Goal: Task Accomplishment & Management: Complete application form

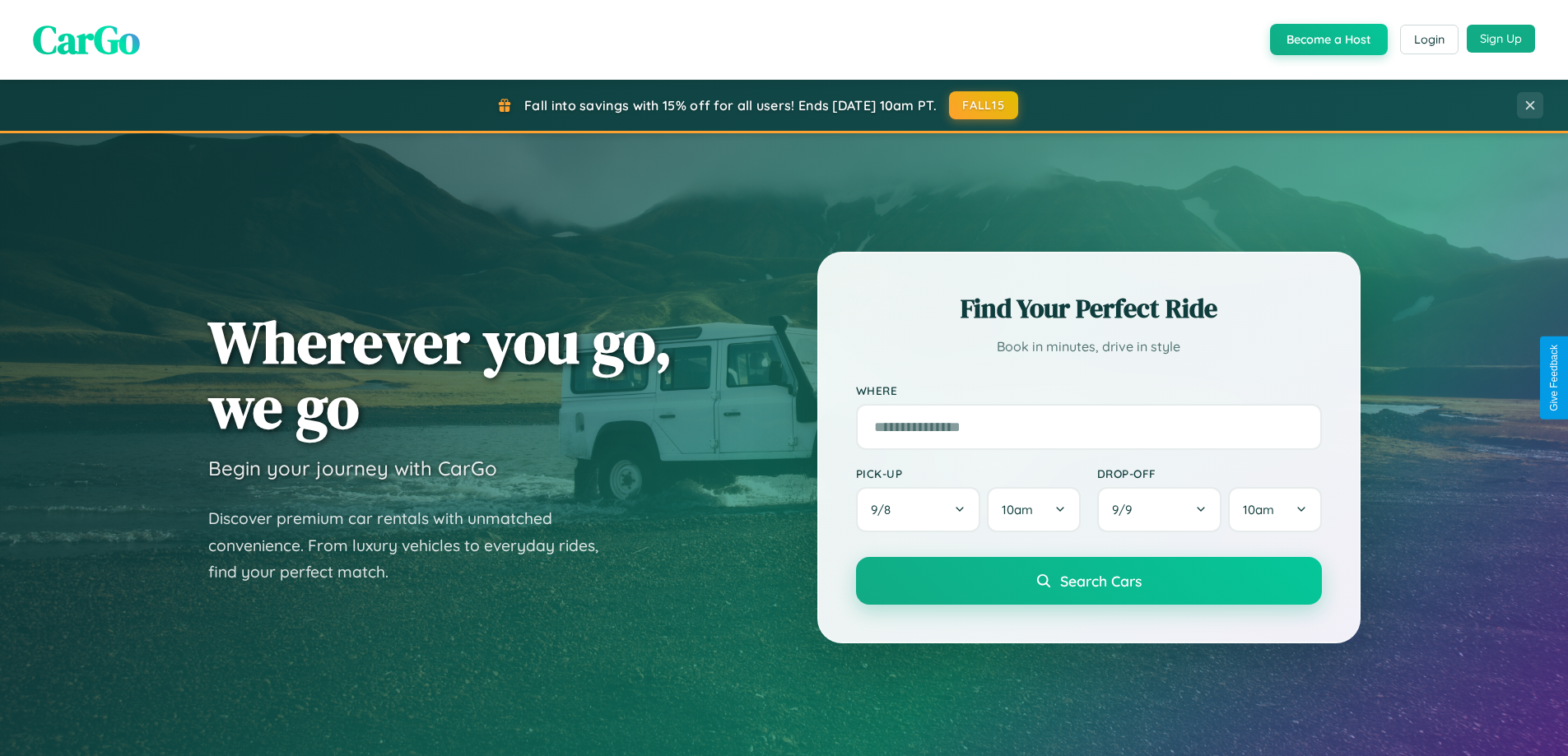
click at [1501, 39] on button "Sign Up" at bounding box center [1501, 38] width 68 height 28
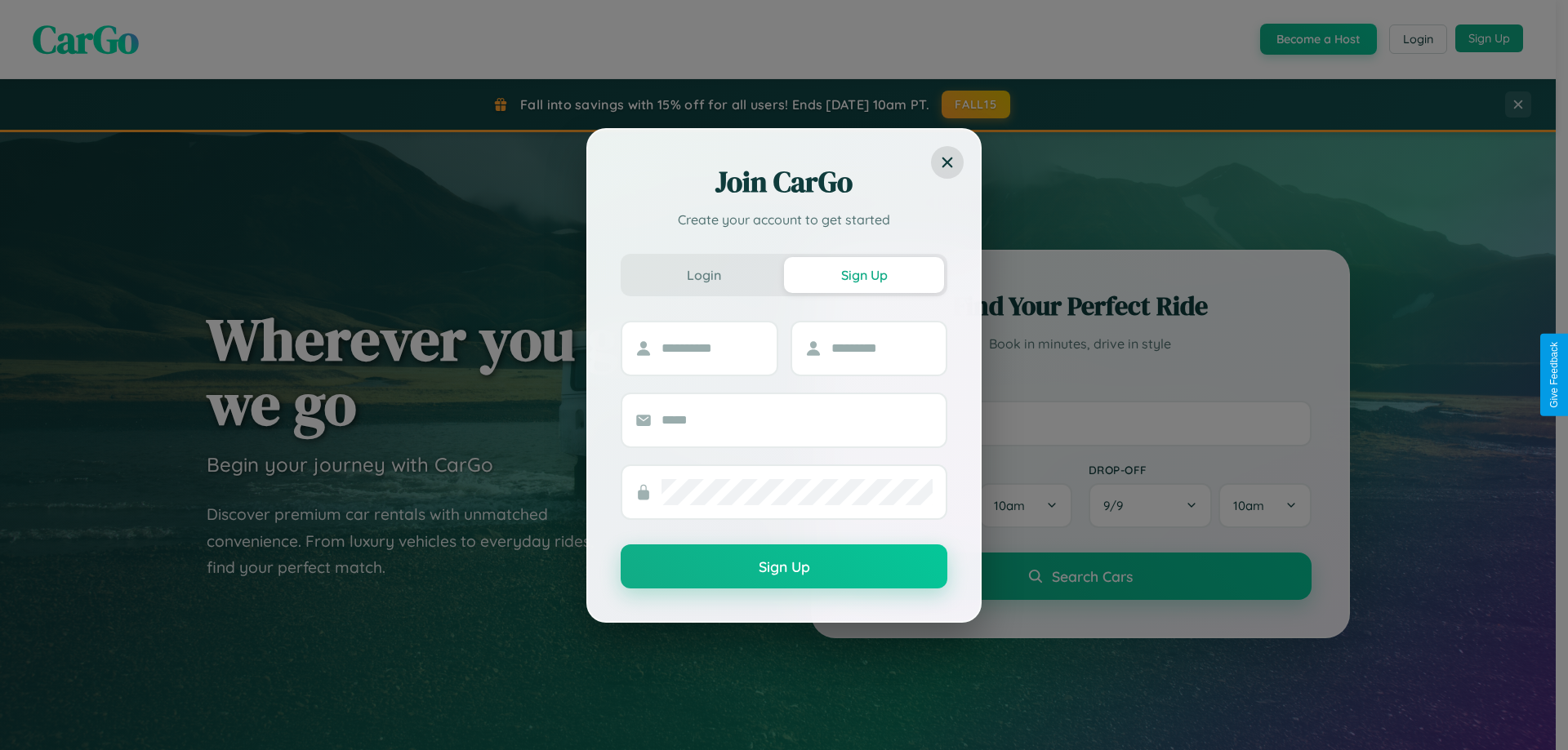
scroll to position [3142, 0]
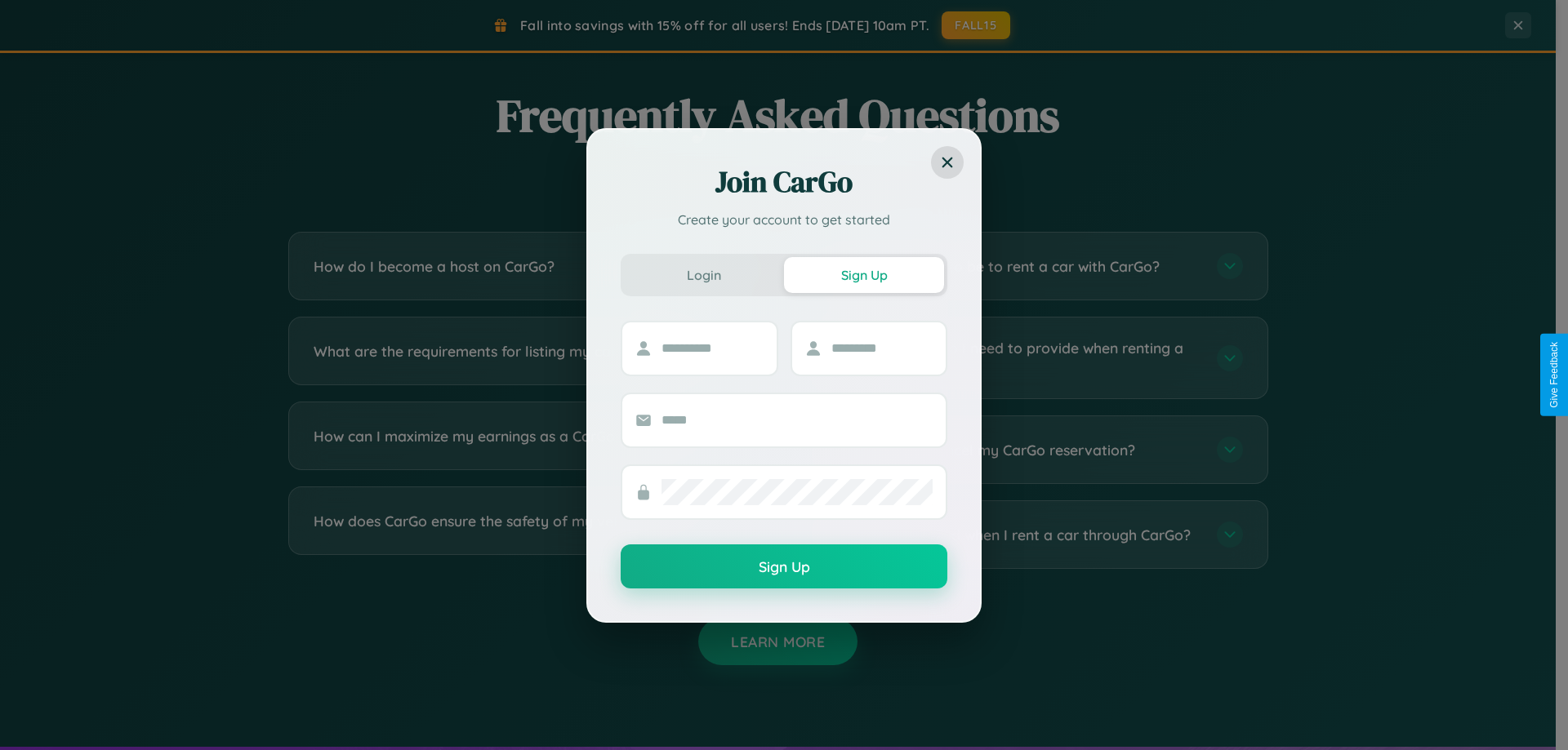
click at [1030, 266] on div "Join CarGo Create your account to get started Login Sign Up Sign Up" at bounding box center [784, 375] width 1568 height 750
click at [524, 358] on div "Join CarGo Create your account to get started Login Sign Up Sign Up" at bounding box center [784, 375] width 1568 height 750
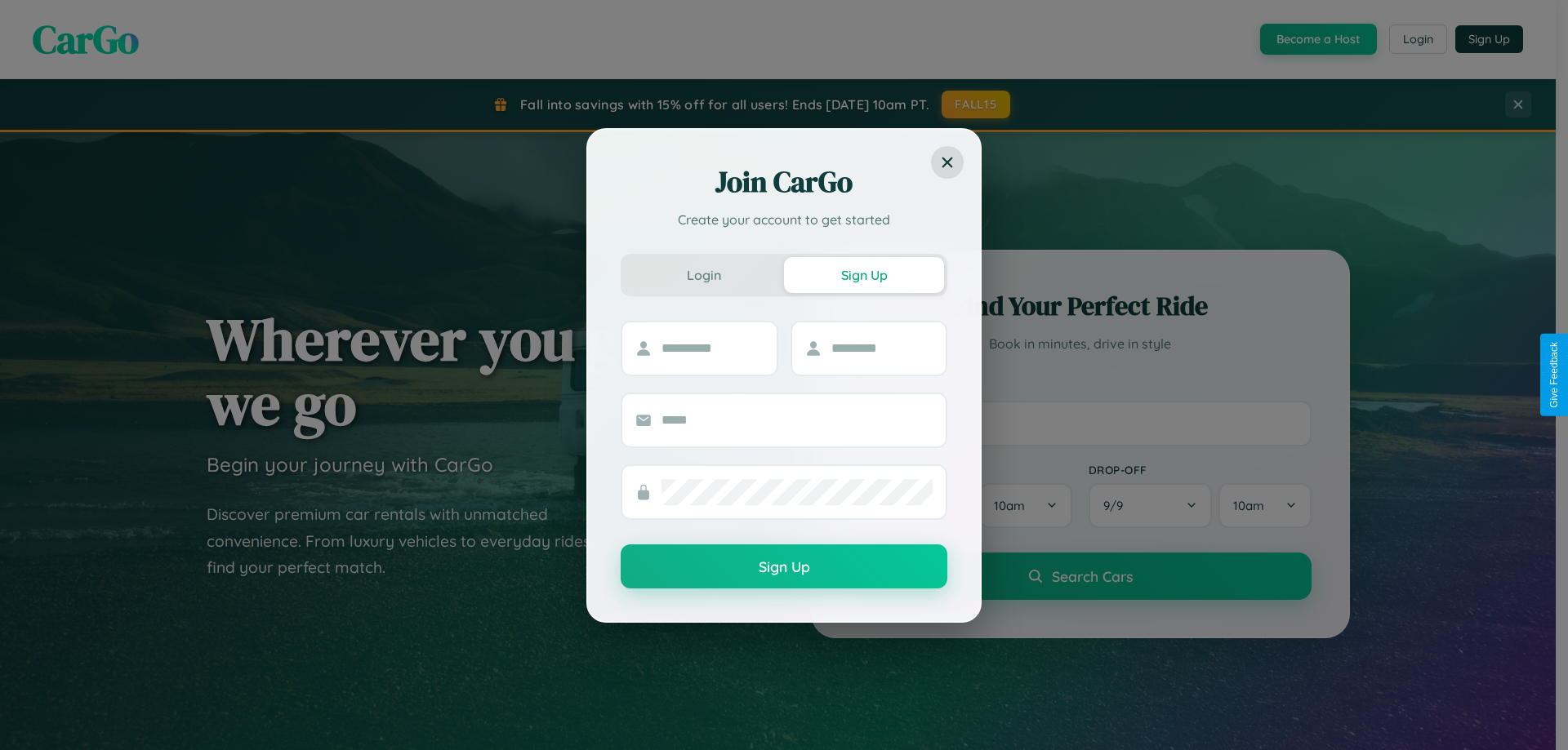
click at [1317, 39] on div "Join CarGo Create your account to get started Login Sign Up Sign Up" at bounding box center [784, 375] width 1568 height 750
